Goal: Contribute content: Add original content to the website for others to see

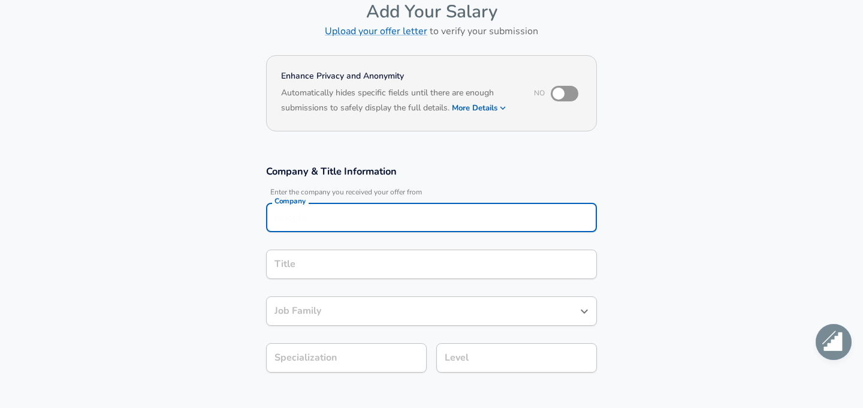
scroll to position [75, 0]
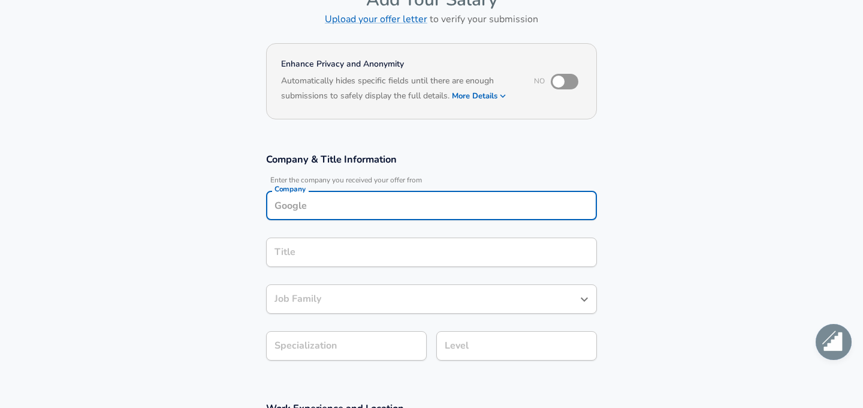
click at [400, 207] on input "Company" at bounding box center [431, 205] width 320 height 19
click at [542, 175] on div "Company & Title Information Enter the company you received your offer from Comp…" at bounding box center [432, 260] width 360 height 216
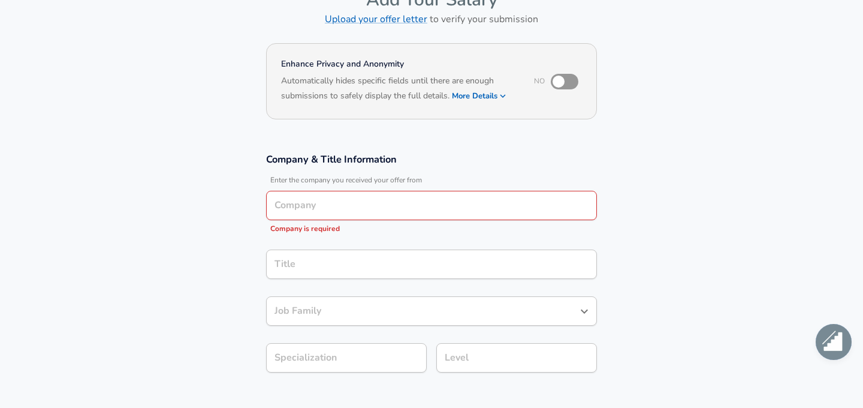
click at [406, 206] on input "Company" at bounding box center [431, 205] width 320 height 19
click at [463, 164] on h3 "Company & Title Information" at bounding box center [431, 159] width 331 height 14
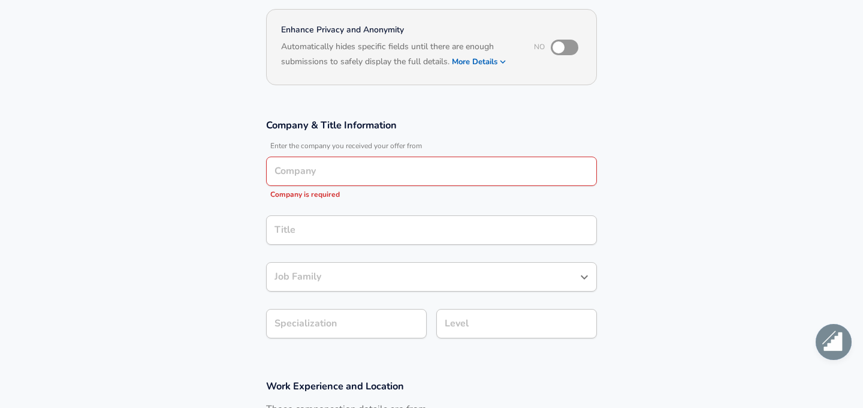
scroll to position [0, 0]
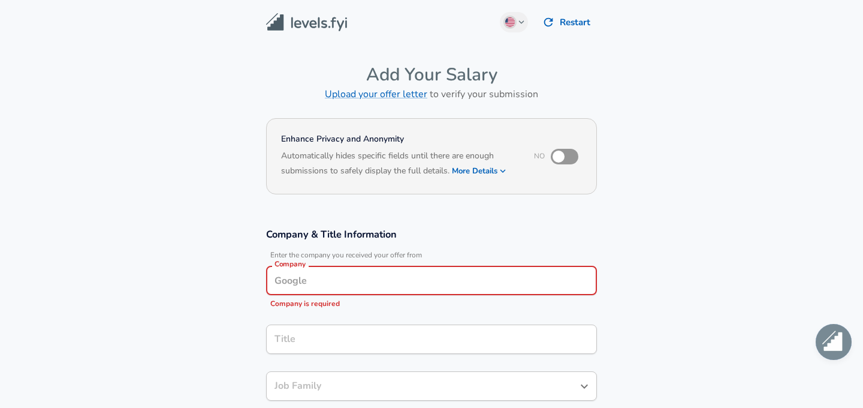
click at [332, 282] on input "Company" at bounding box center [431, 280] width 320 height 19
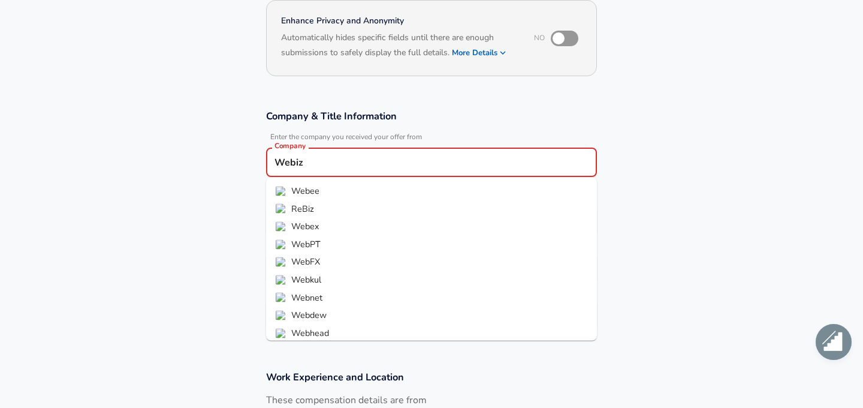
scroll to position [41, 0]
click at [309, 325] on strong "Webiz" at bounding box center [304, 327] width 26 height 12
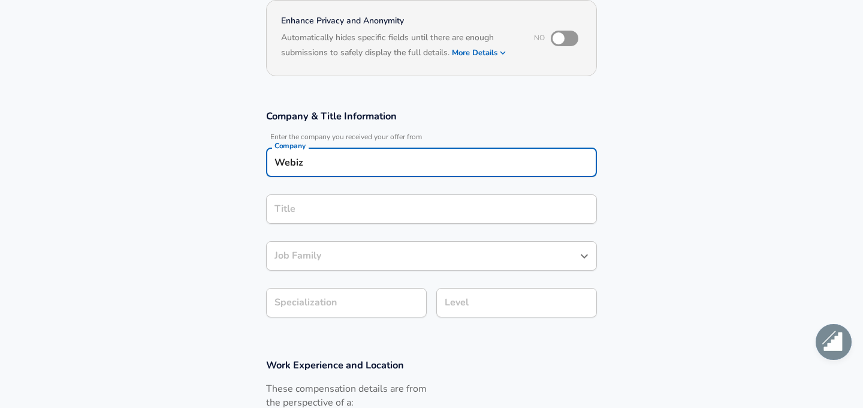
type input "Webiz"
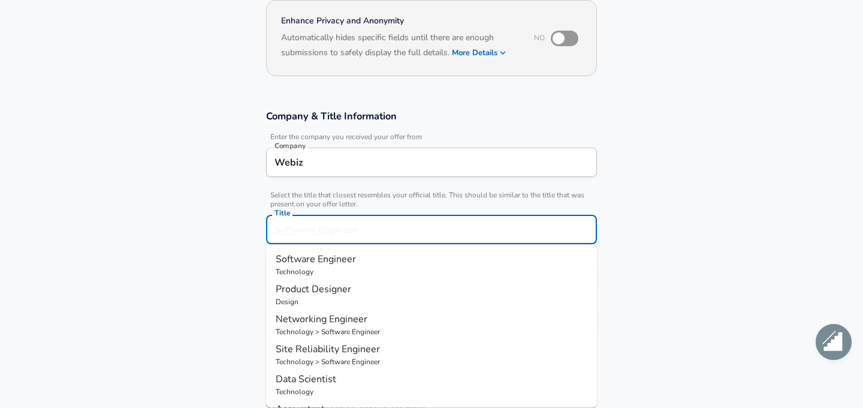
scroll to position [142, 0]
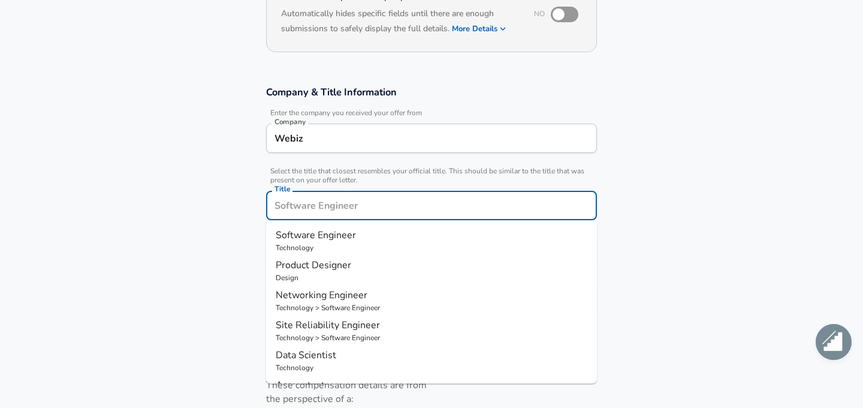
click at [330, 204] on input "Title" at bounding box center [431, 205] width 320 height 19
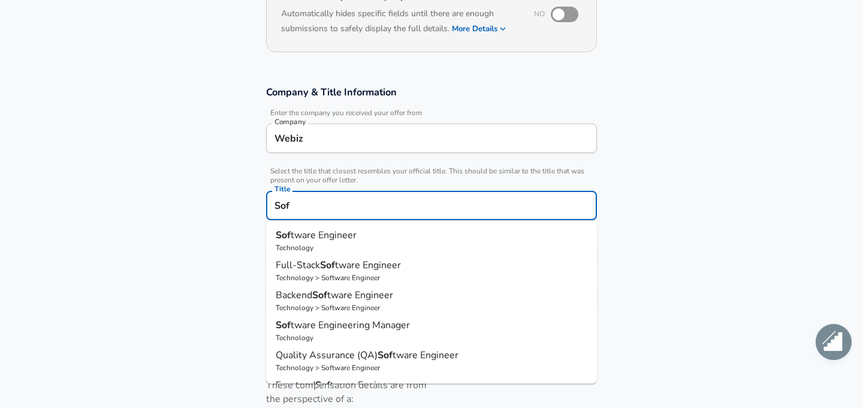
click at [366, 354] on span "Quality Assurance (QA)" at bounding box center [327, 354] width 102 height 13
type input "Quality Assurance (QA) Software Engineer"
type input "Testing (SDET)"
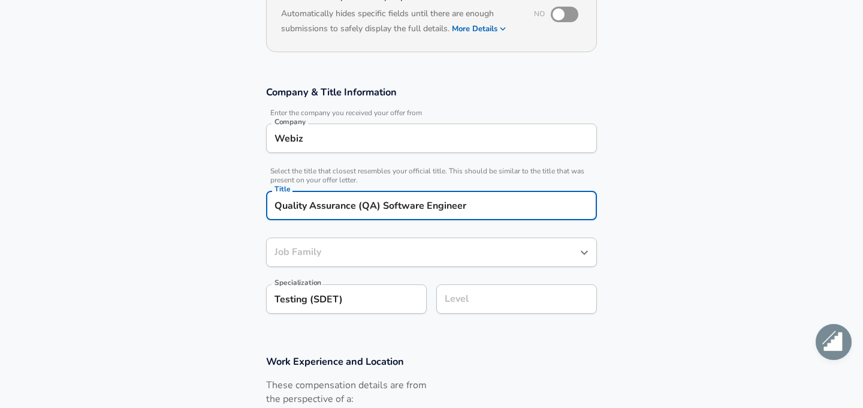
type input "Software Engineer"
type input "Quality Assurance (QA) Software Engineer"
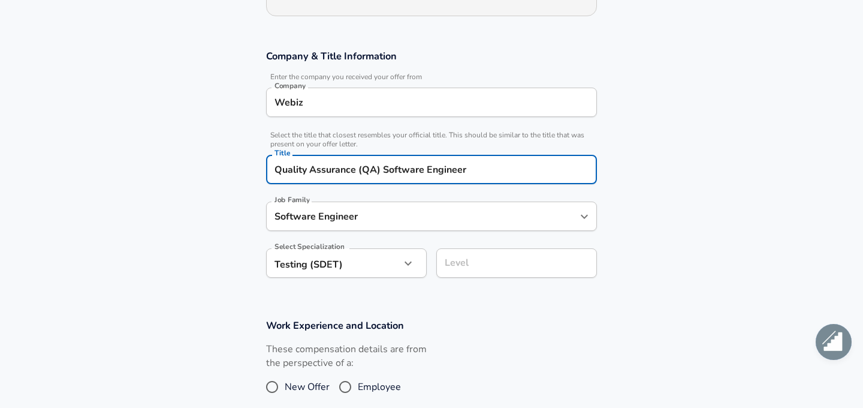
click at [379, 230] on body "English (US) Change Restart Add Your Salary Upload your offer letter to verify …" at bounding box center [431, 26] width 863 height 408
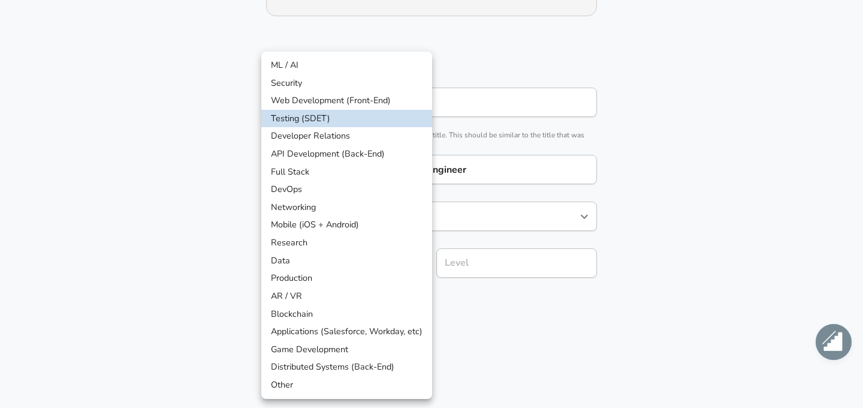
click at [583, 334] on div at bounding box center [431, 204] width 863 height 408
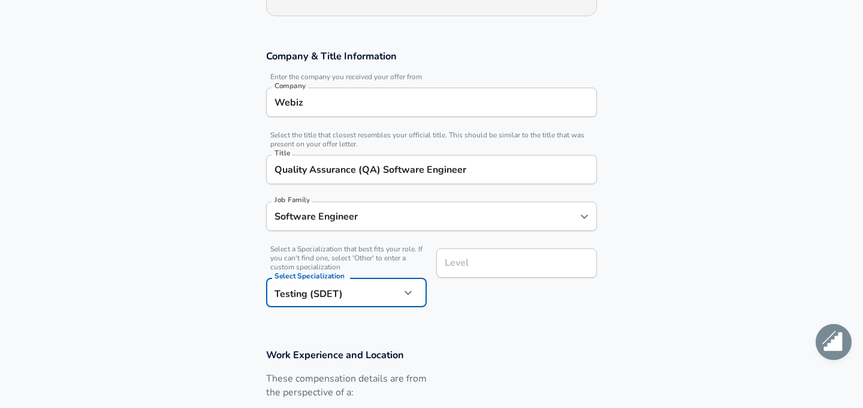
click at [533, 275] on div "Level" at bounding box center [516, 262] width 161 height 29
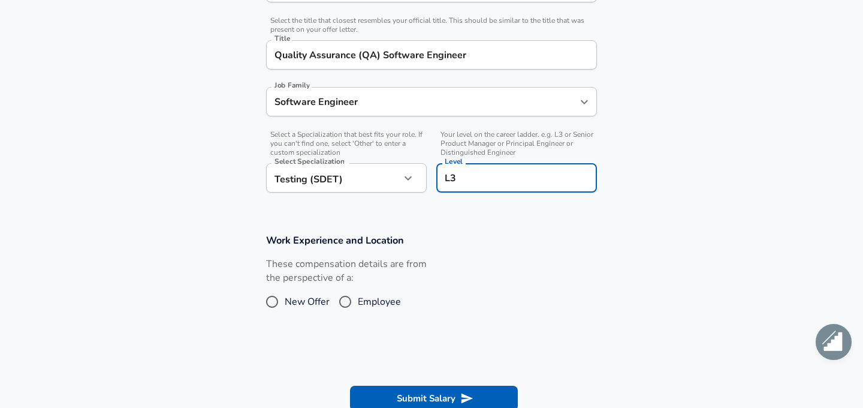
scroll to position [294, 0]
type input "L3"
click at [369, 295] on span "Employee" at bounding box center [379, 300] width 43 height 14
click at [358, 295] on input "Employee" at bounding box center [345, 300] width 25 height 19
radio input "true"
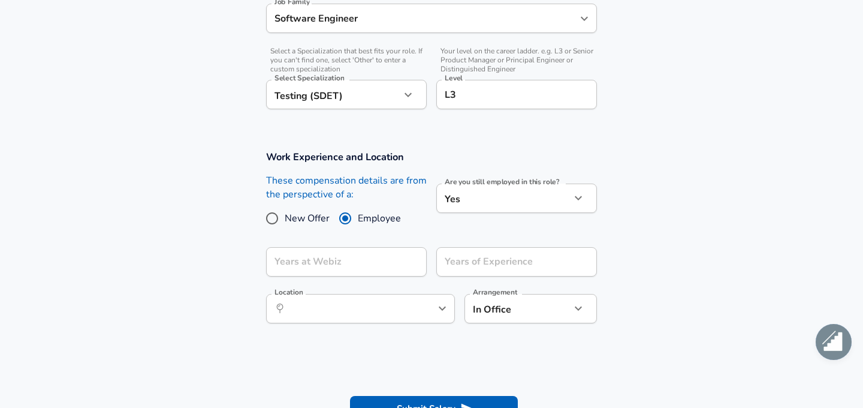
scroll to position [376, 0]
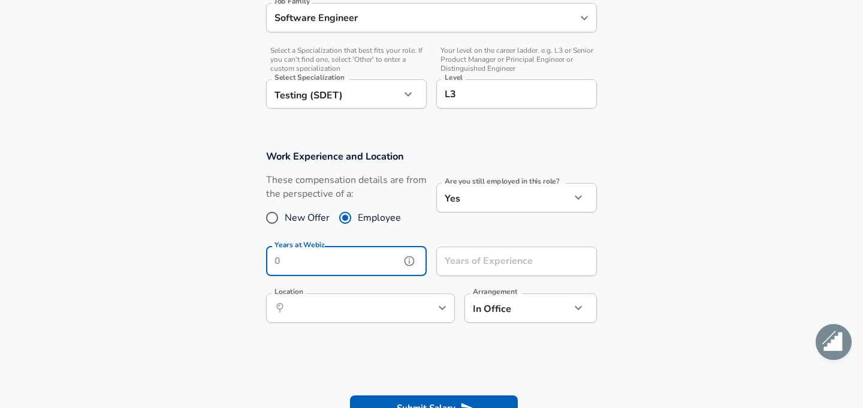
click at [339, 255] on input "Years at Webiz" at bounding box center [333, 260] width 134 height 29
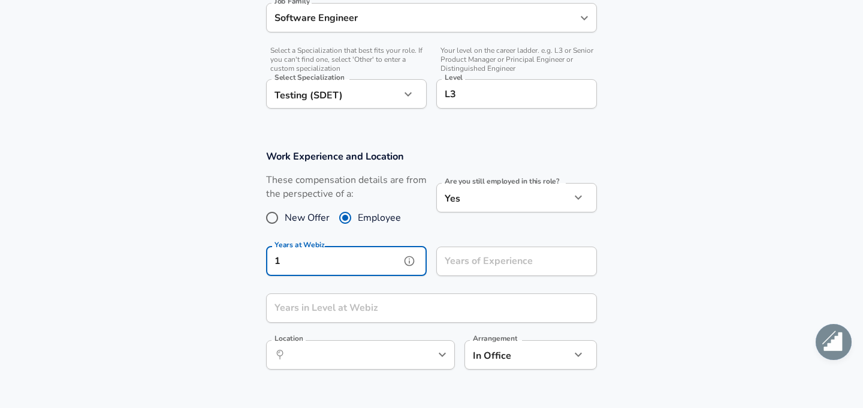
type input "1"
click at [678, 272] on section "Work Experience and Location These compensation details are from the perspectiv…" at bounding box center [431, 265] width 863 height 260
click at [433, 355] on div "​ Location" at bounding box center [360, 354] width 189 height 29
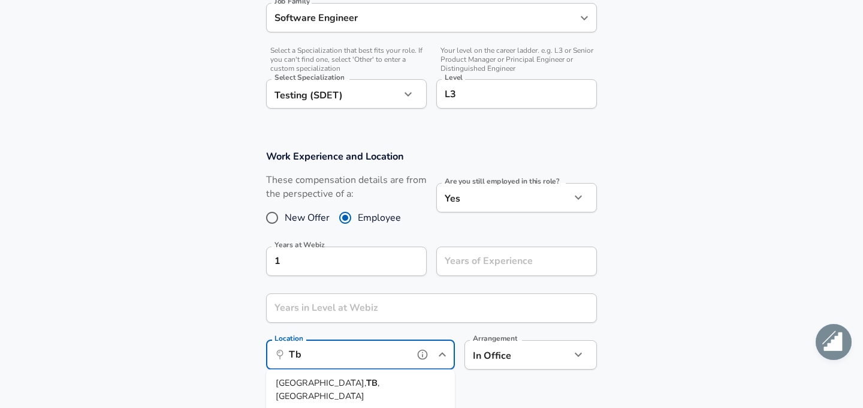
click at [344, 407] on span "ilisi, TB, Georgia" at bounding box center [326, 413] width 79 height 12
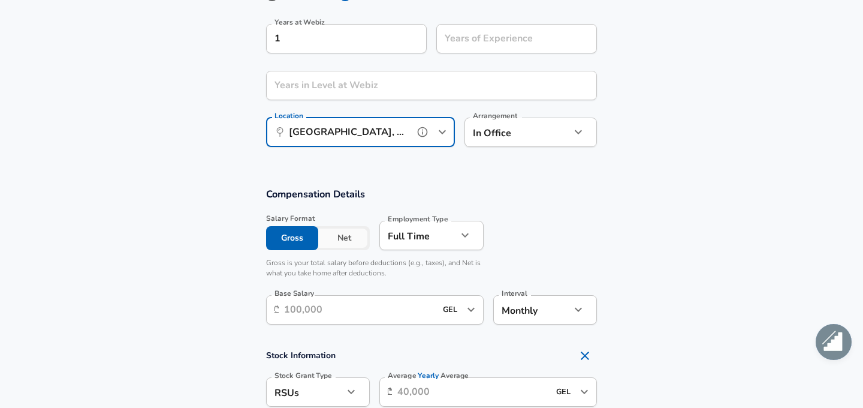
scroll to position [604, 0]
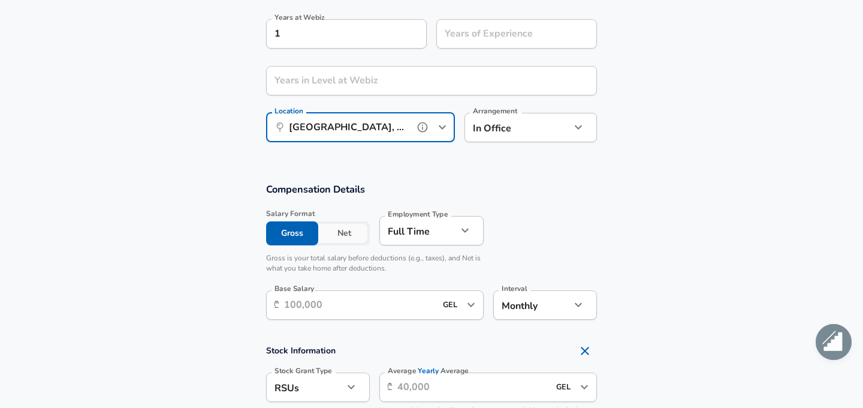
type input "Tbilisi, TB, Georgia"
click at [390, 297] on input "Base Salary" at bounding box center [360, 304] width 152 height 29
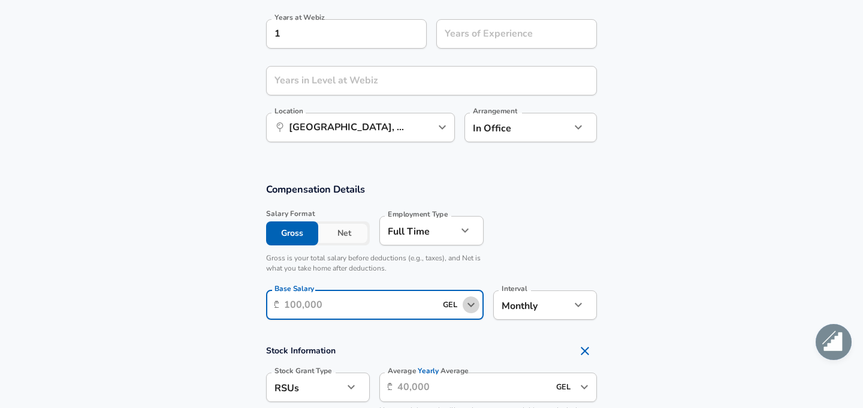
click at [465, 303] on icon "Open" at bounding box center [471, 304] width 14 height 14
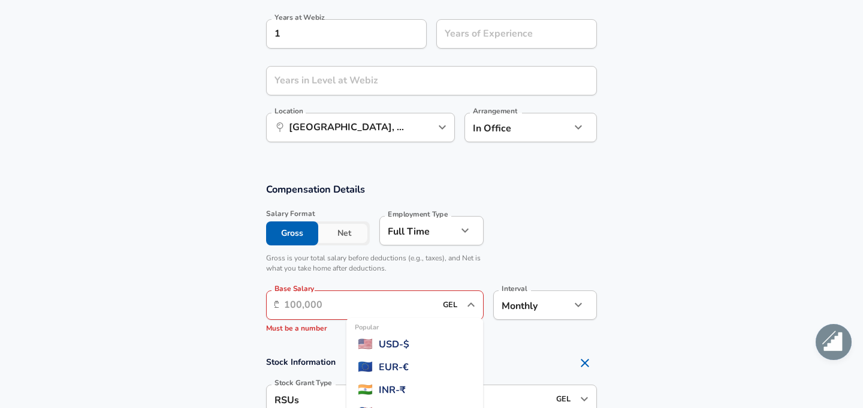
scroll to position [1046, 0]
click at [448, 302] on input "GEL" at bounding box center [451, 304] width 24 height 19
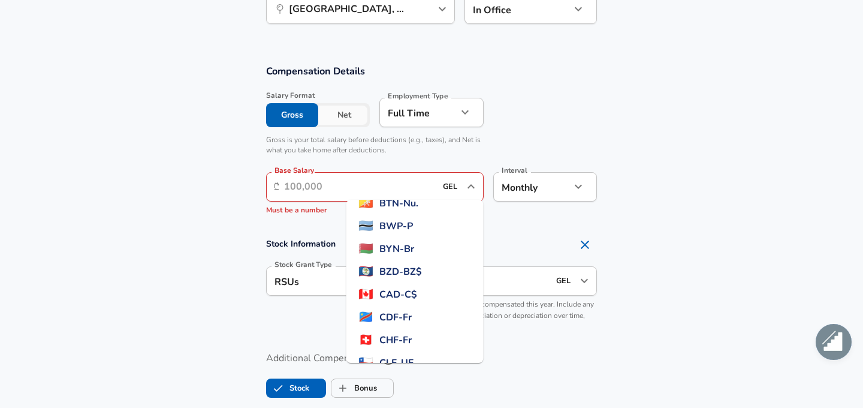
scroll to position [0, 0]
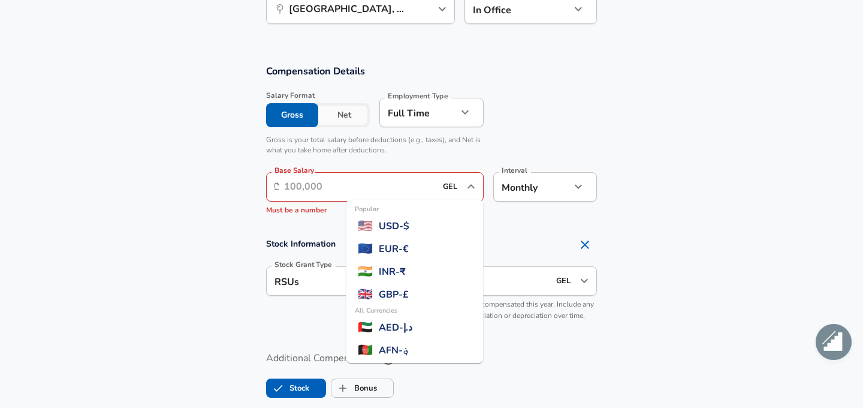
click at [409, 229] on span "USD - $" at bounding box center [394, 226] width 31 height 14
type input "USD"
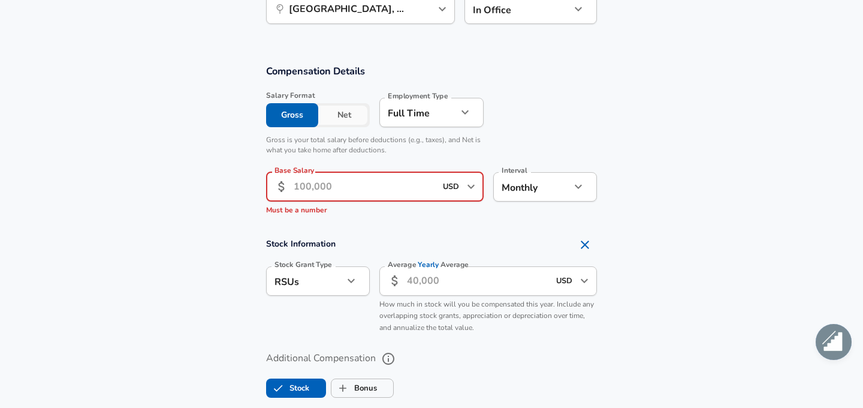
click at [342, 191] on input "Base Salary" at bounding box center [365, 186] width 142 height 29
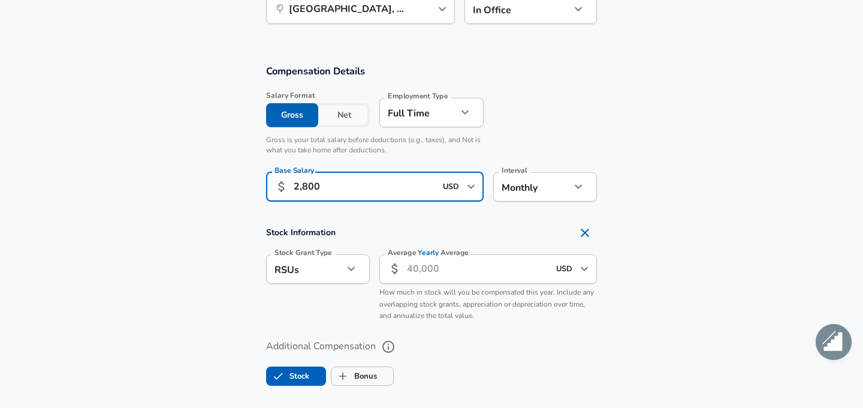
drag, startPoint x: 303, startPoint y: 187, endPoint x: 357, endPoint y: 187, distance: 53.9
click at [357, 187] on input "2,800" at bounding box center [365, 186] width 142 height 29
type input "2,900"
click at [650, 142] on section "Compensation Details Salary Format Gross Net Employment Type Full Time full_tim…" at bounding box center [431, 136] width 863 height 145
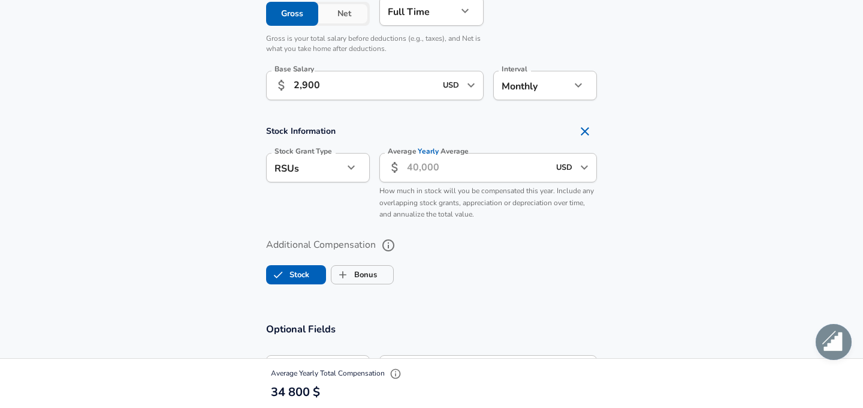
scroll to position [823, 0]
click at [587, 132] on icon "Remove Section" at bounding box center [585, 130] width 8 height 8
checkbox input "false"
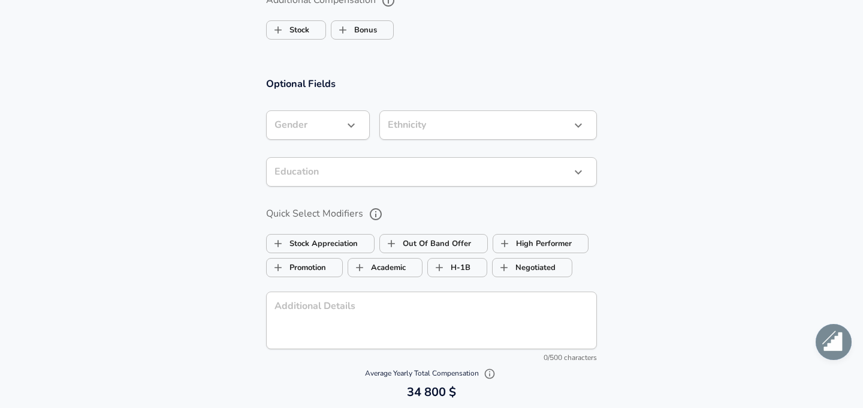
scroll to position [1039, 0]
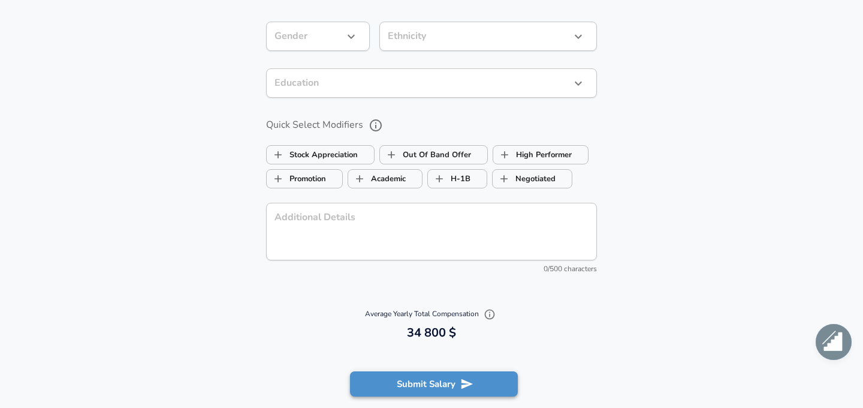
click at [430, 385] on button "Submit Salary" at bounding box center [434, 383] width 168 height 25
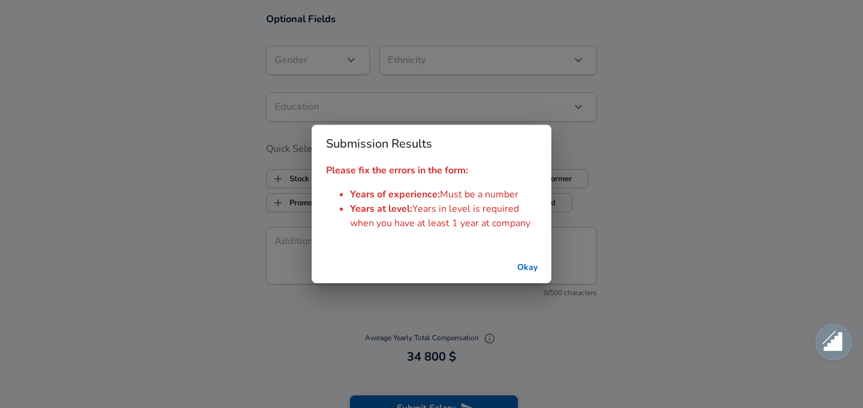
scroll to position [1063, 0]
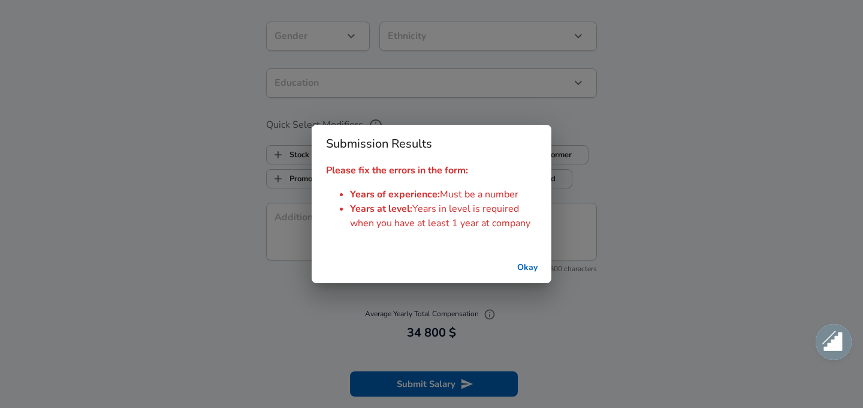
click at [527, 273] on button "Okay" at bounding box center [527, 268] width 38 height 22
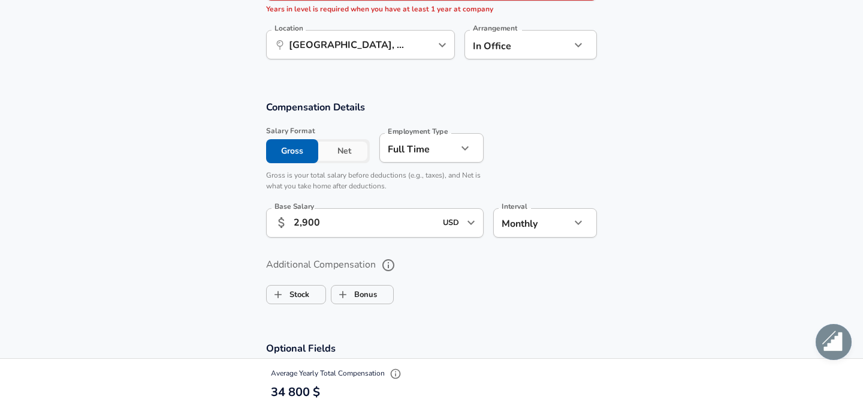
scroll to position [579, 0]
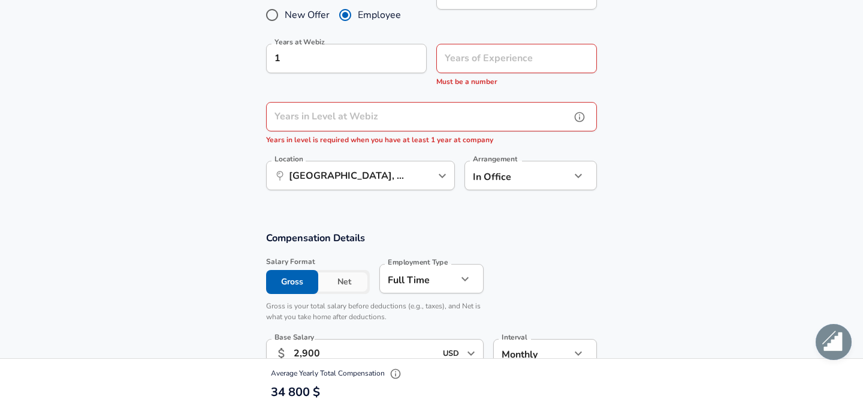
click at [408, 107] on input "Years in Level at Webiz" at bounding box center [418, 116] width 304 height 29
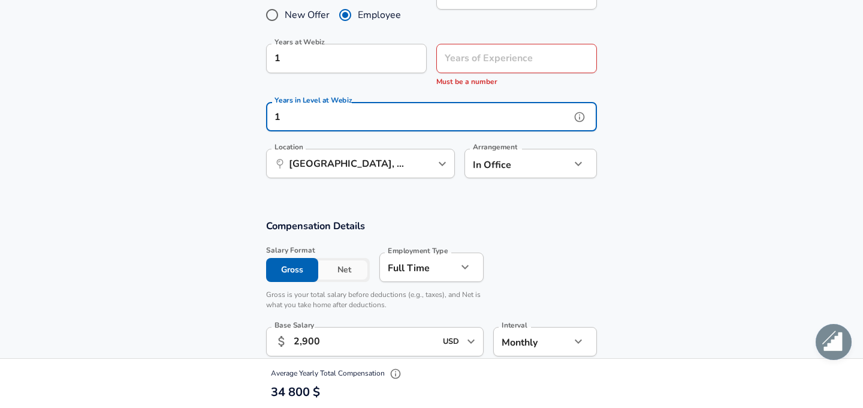
type input "1"
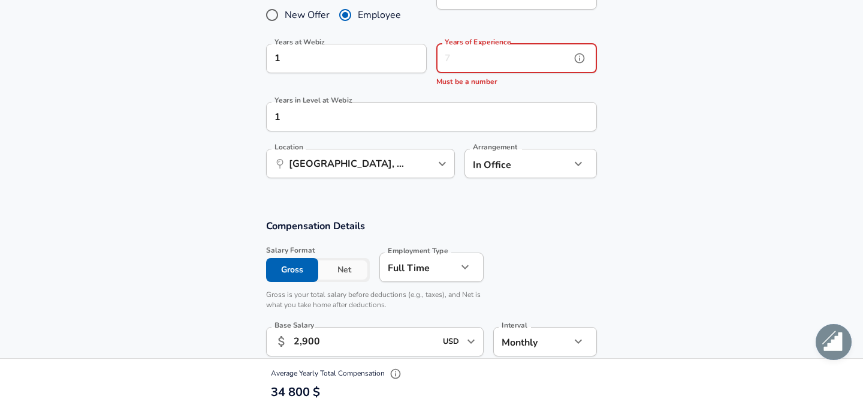
click at [494, 69] on input "Years of Experience" at bounding box center [503, 58] width 134 height 29
type input "8"
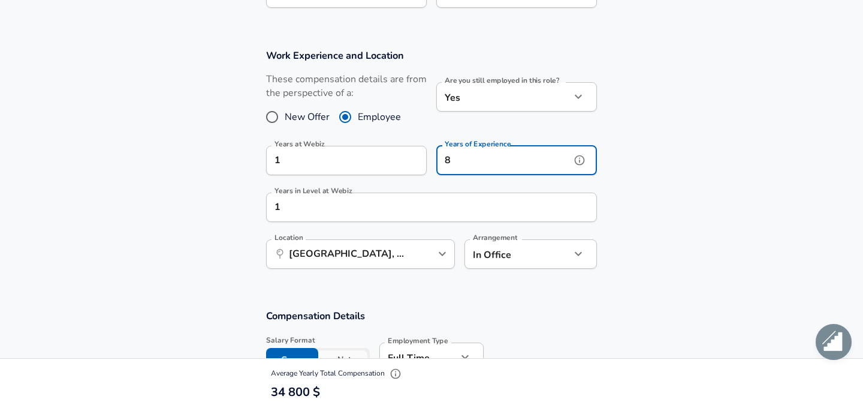
scroll to position [430, 0]
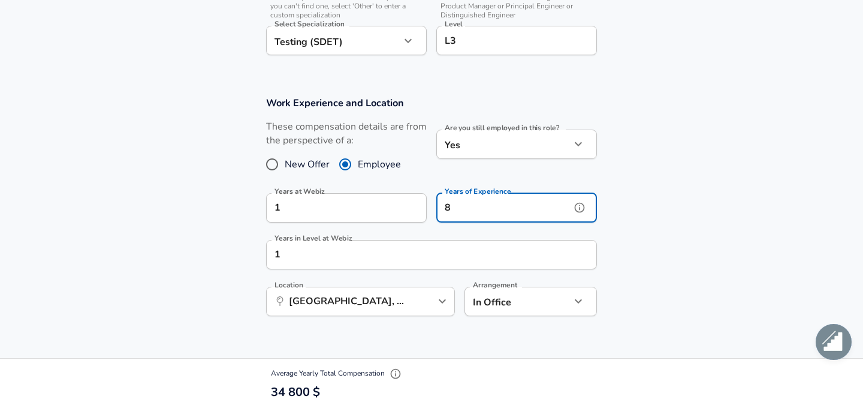
click at [477, 206] on input "8" at bounding box center [503, 207] width 134 height 29
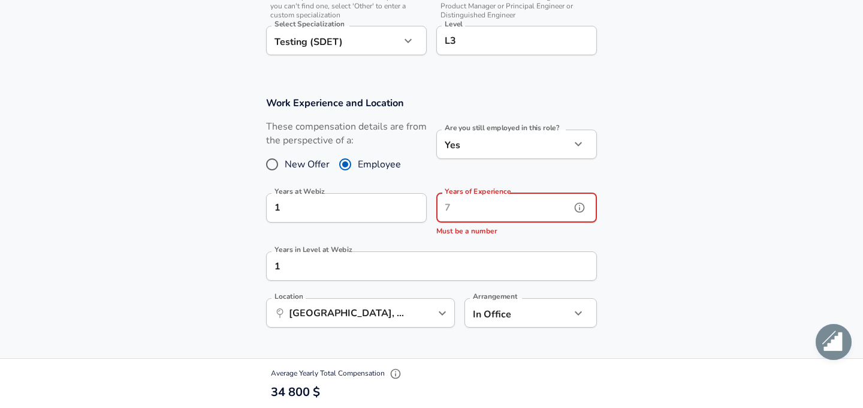
type input "3"
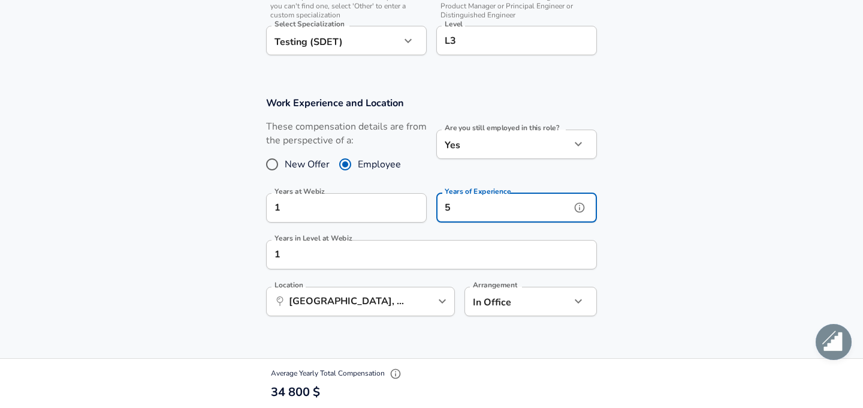
type input "5"
click at [644, 209] on section "Work Experience and Location These compensation details are from the perspectiv…" at bounding box center [431, 212] width 863 height 260
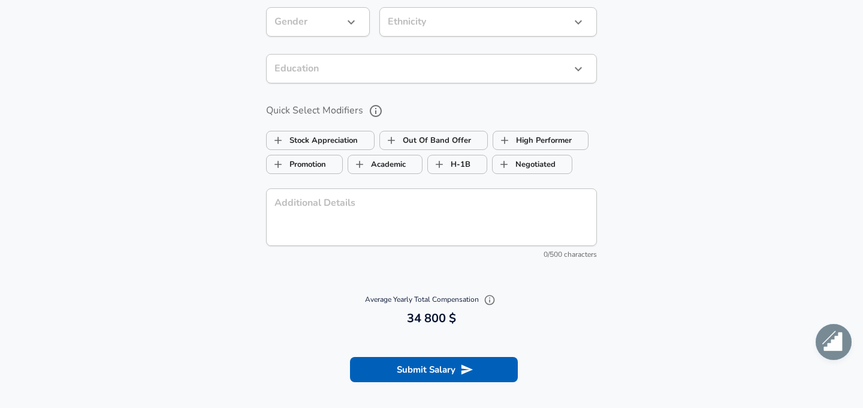
scroll to position [1072, 0]
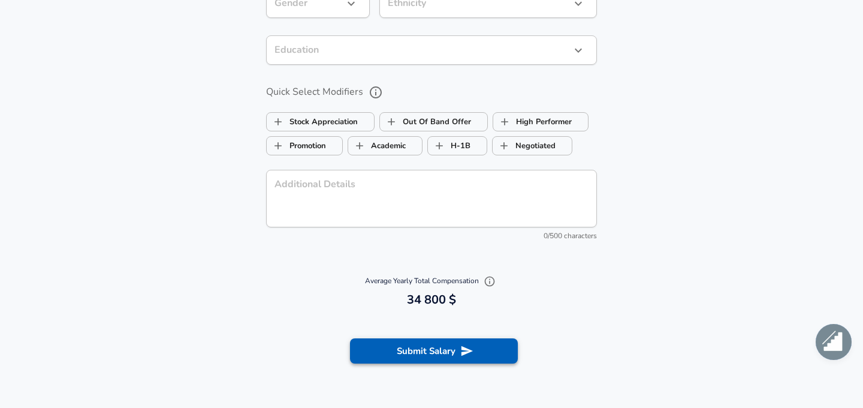
click at [487, 349] on button "Submit Salary" at bounding box center [434, 350] width 168 height 25
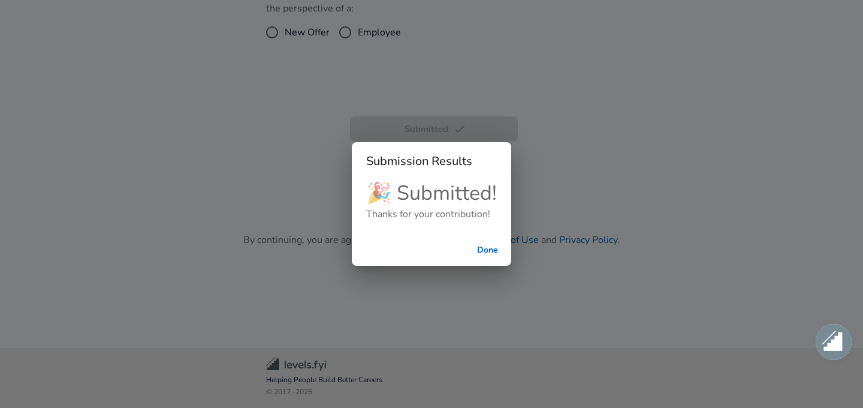
scroll to position [284, 0]
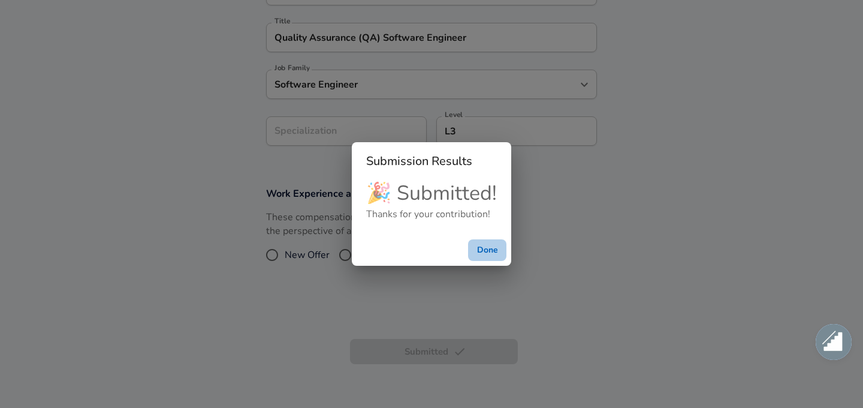
click at [477, 249] on button "Done" at bounding box center [487, 250] width 38 height 22
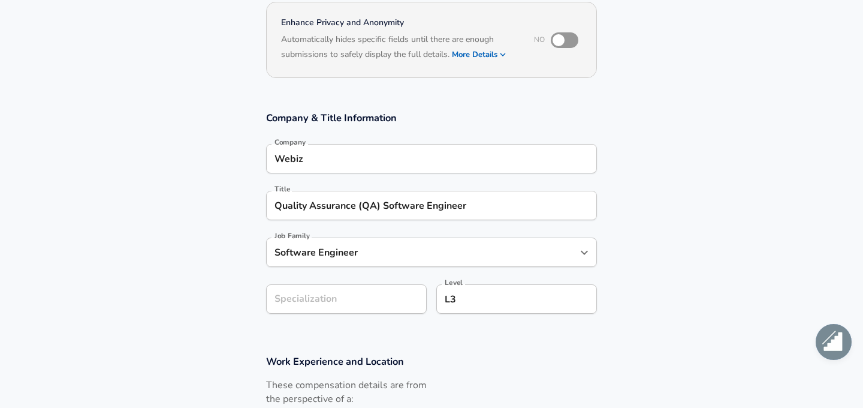
scroll to position [0, 0]
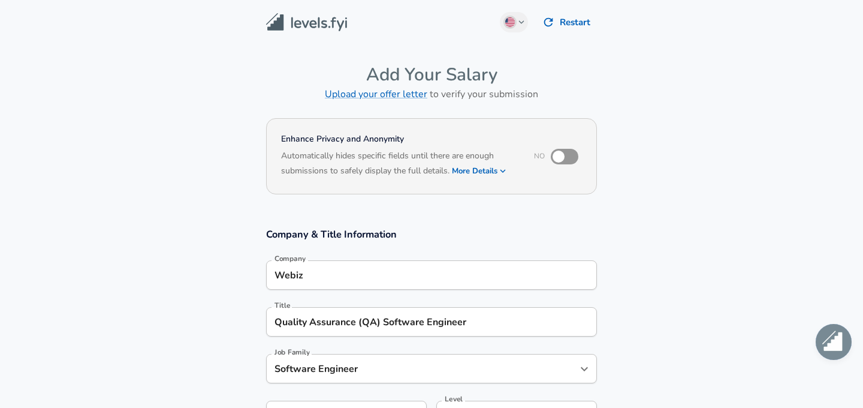
click at [306, 29] on img at bounding box center [306, 22] width 81 height 19
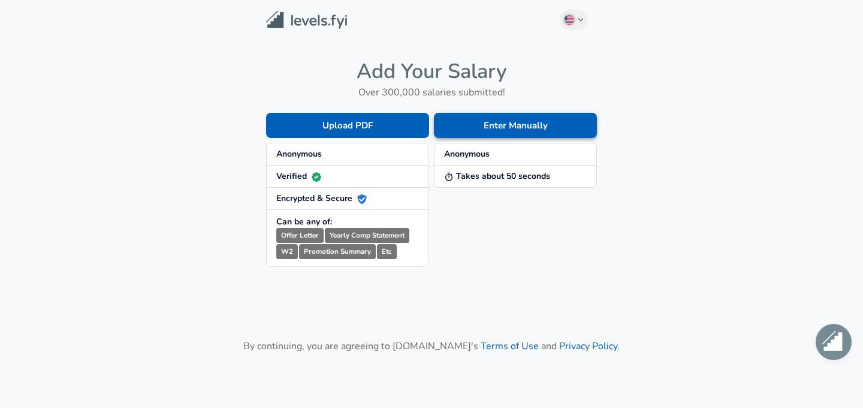
click at [491, 127] on button "Enter Manually" at bounding box center [515, 125] width 163 height 25
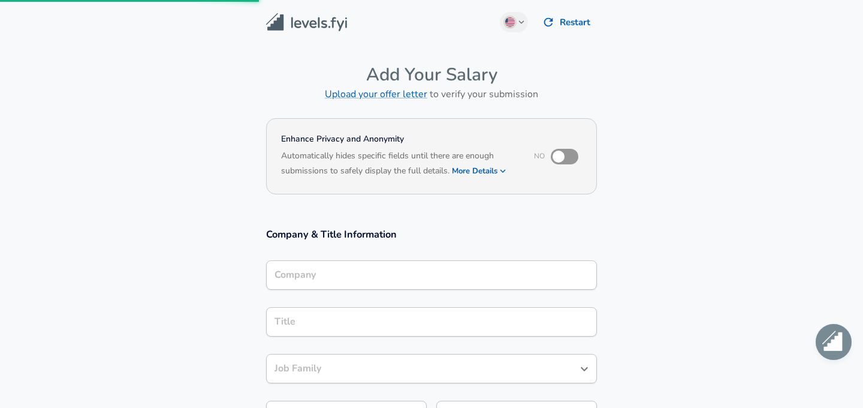
scroll to position [225, 0]
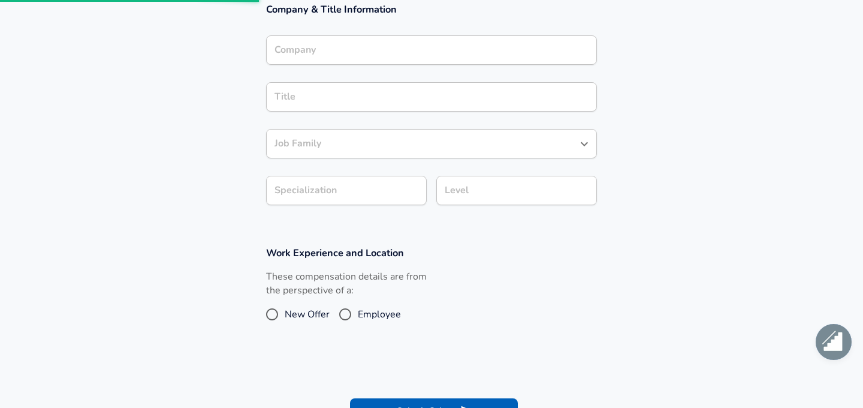
scroll to position [96, 0]
